Goal: Task Accomplishment & Management: Manage account settings

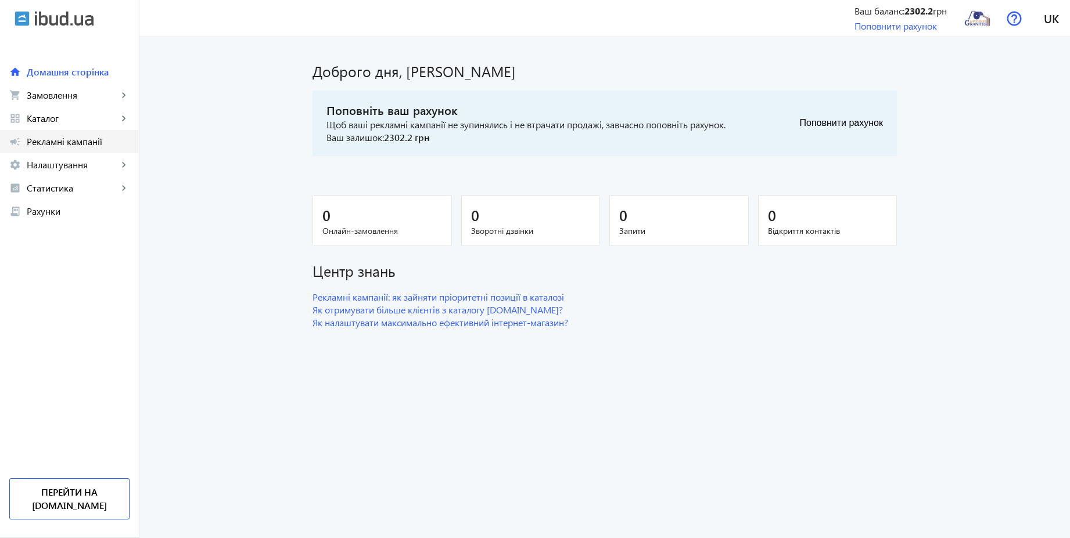
click at [72, 142] on span "Рекламні кампанії" at bounding box center [78, 142] width 103 height 12
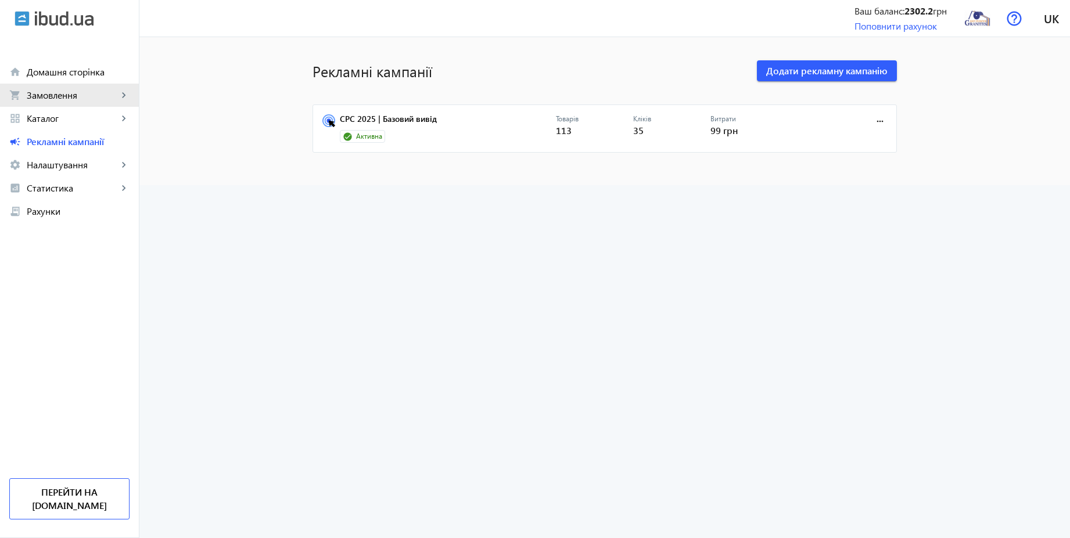
click at [56, 98] on span "Замовлення" at bounding box center [72, 95] width 91 height 12
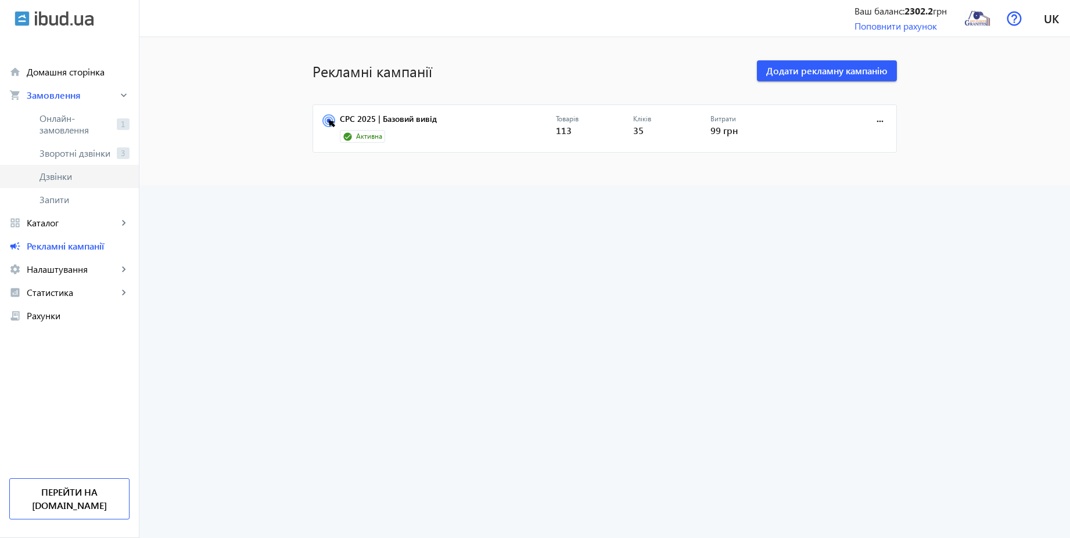
click at [60, 177] on span "Дзвінки" at bounding box center [84, 177] width 90 height 12
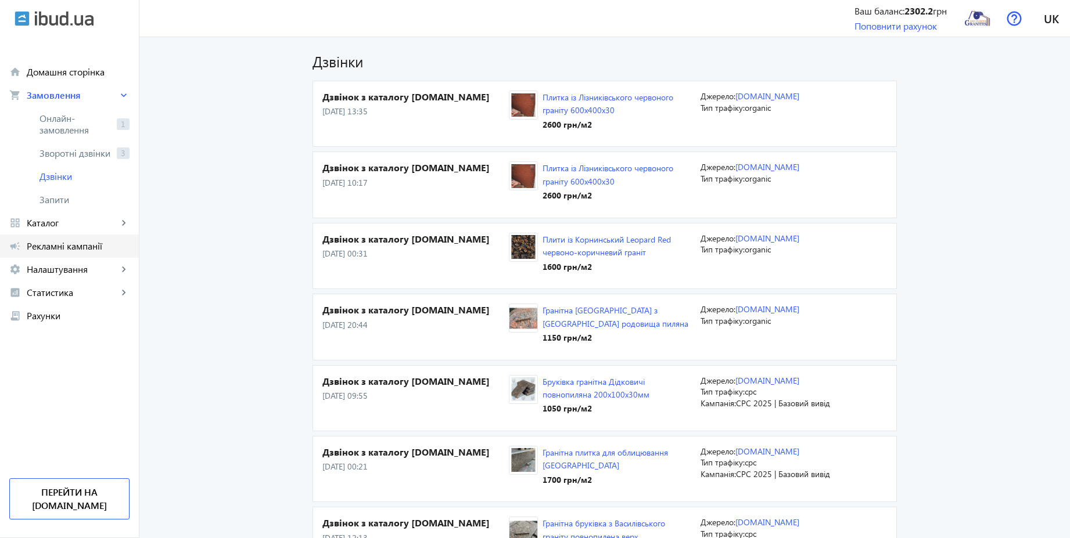
click at [82, 246] on span "Рекламні кампанії" at bounding box center [78, 246] width 103 height 12
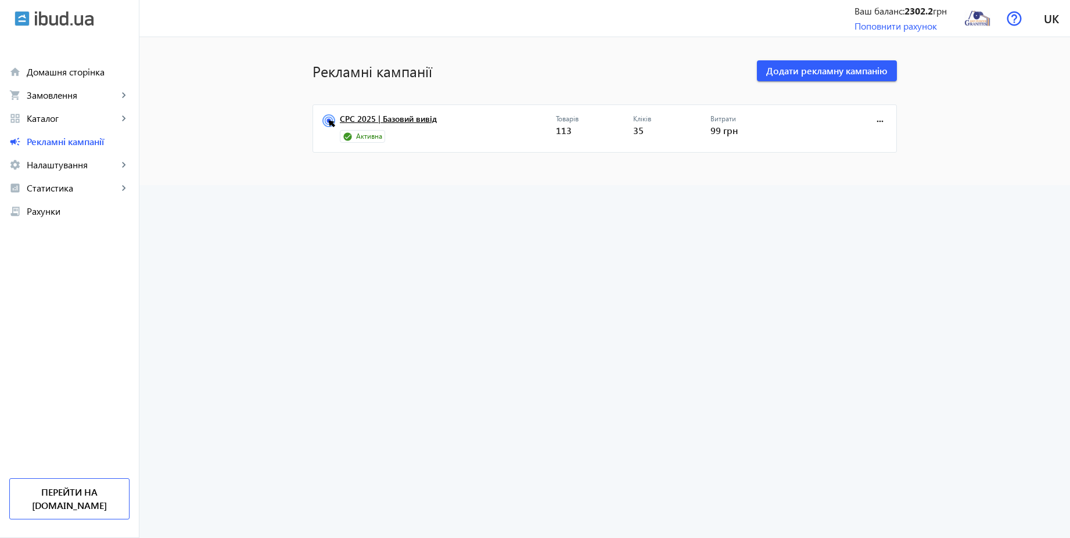
click at [408, 115] on link "CPC 2025 | Базовий вивід" at bounding box center [448, 122] width 216 height 16
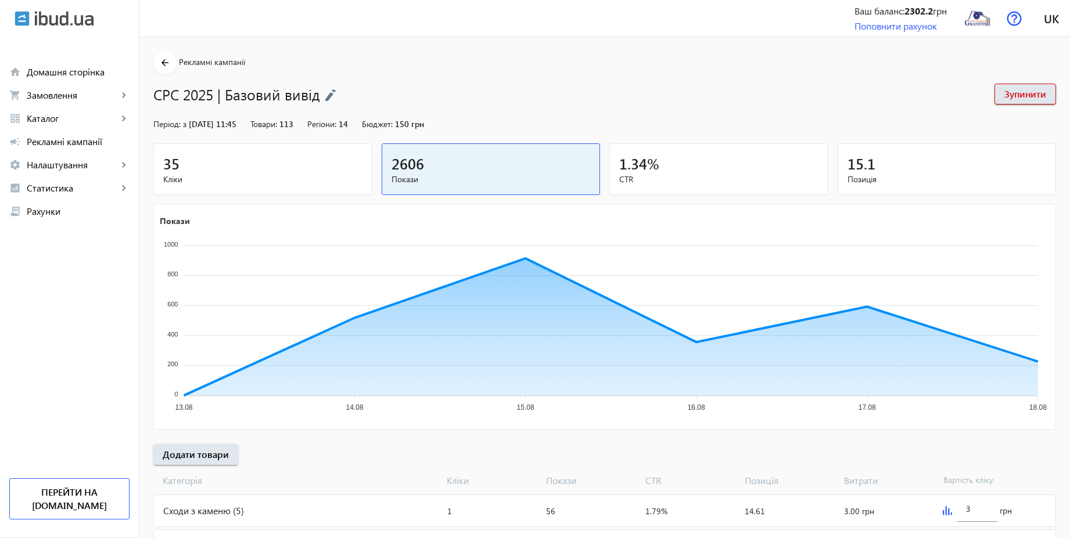
click at [266, 172] on div "35" at bounding box center [262, 163] width 199 height 20
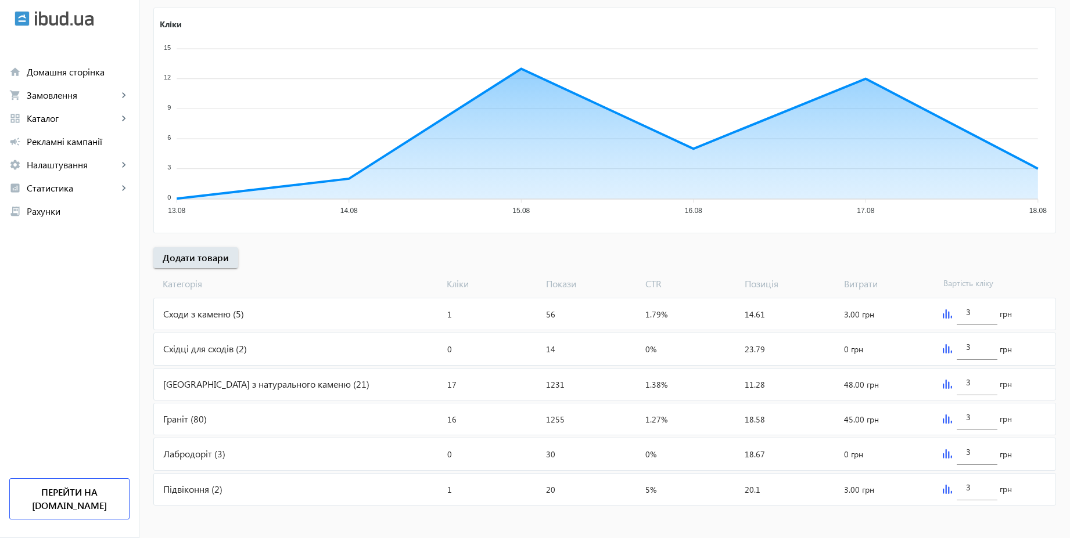
scroll to position [199, 0]
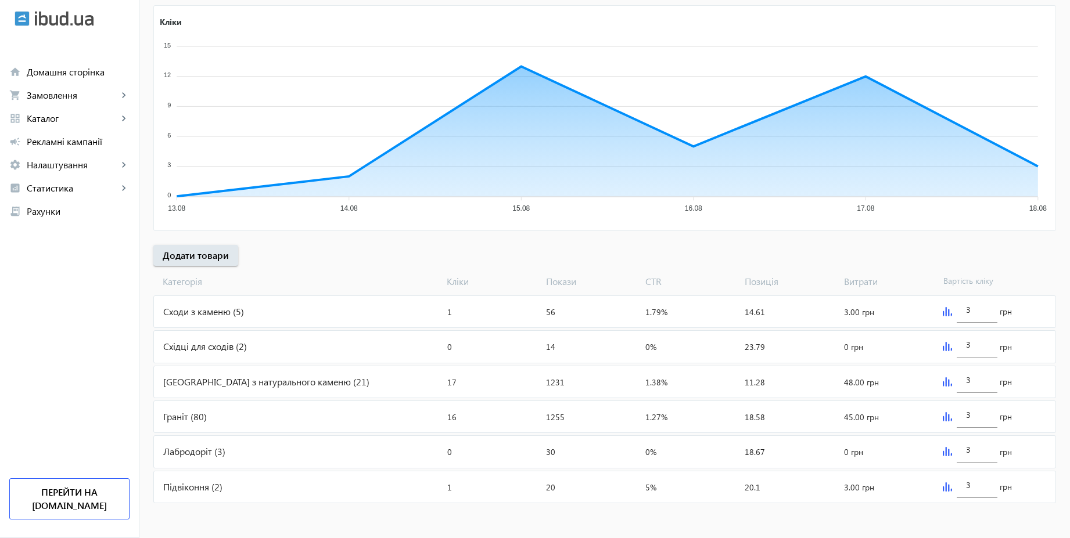
click at [198, 413] on div "Граніт (80)" at bounding box center [298, 416] width 289 height 31
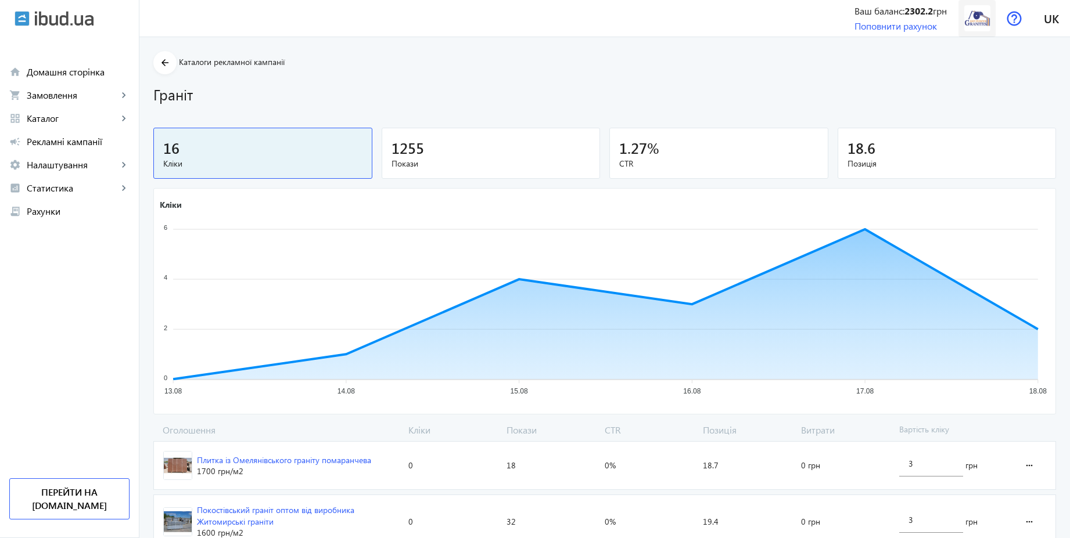
click at [989, 24] on img at bounding box center [977, 18] width 26 height 26
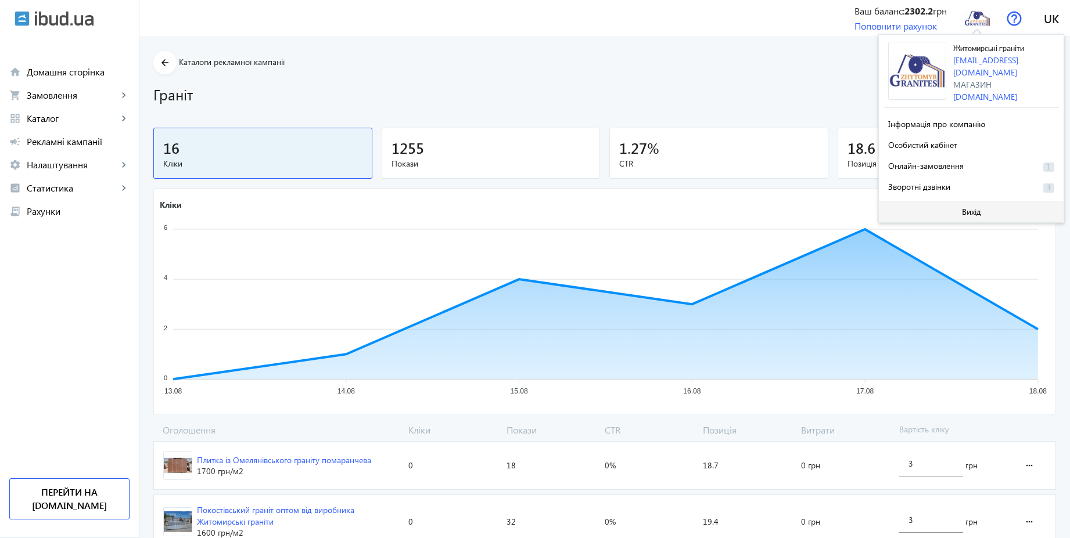
click at [962, 207] on span "Вихід" at bounding box center [971, 211] width 19 height 9
